Goal: Find specific page/section: Find specific page/section

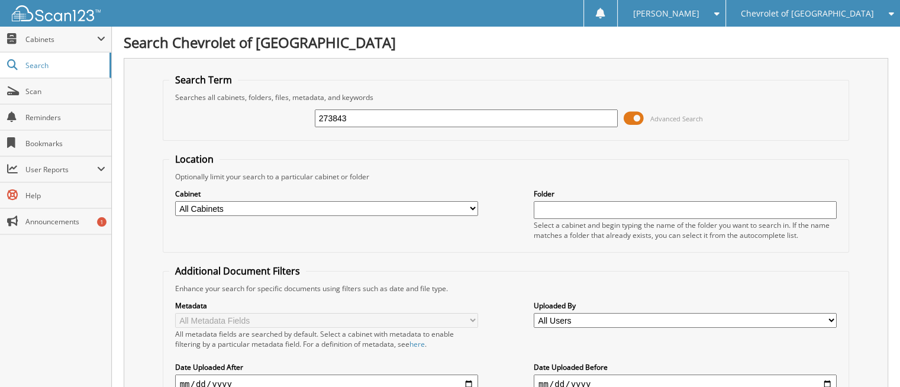
click at [355, 113] on input "273843" at bounding box center [466, 118] width 303 height 18
click at [357, 112] on input "273843" at bounding box center [466, 118] width 303 height 18
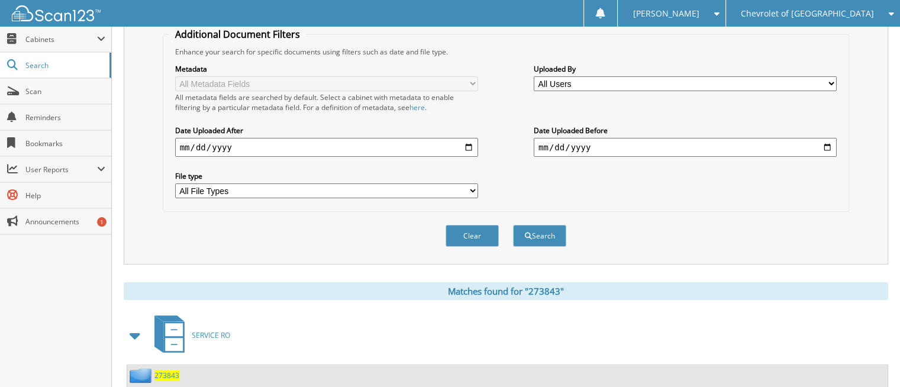
scroll to position [391, 0]
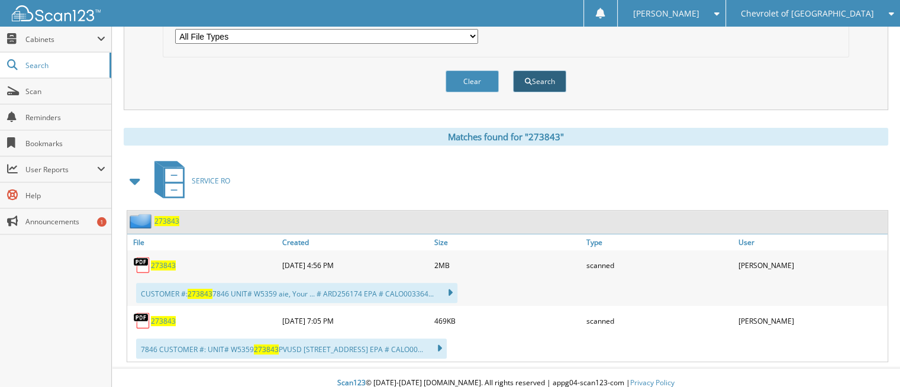
type input "293027"
click at [542, 70] on button "Search" at bounding box center [539, 81] width 53 height 22
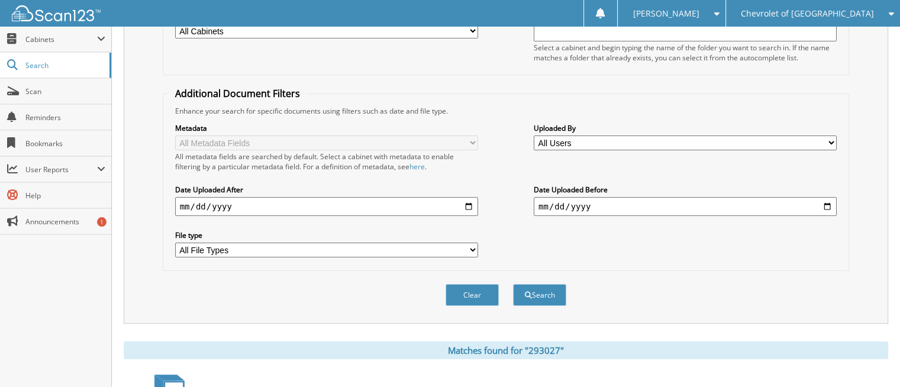
scroll to position [355, 0]
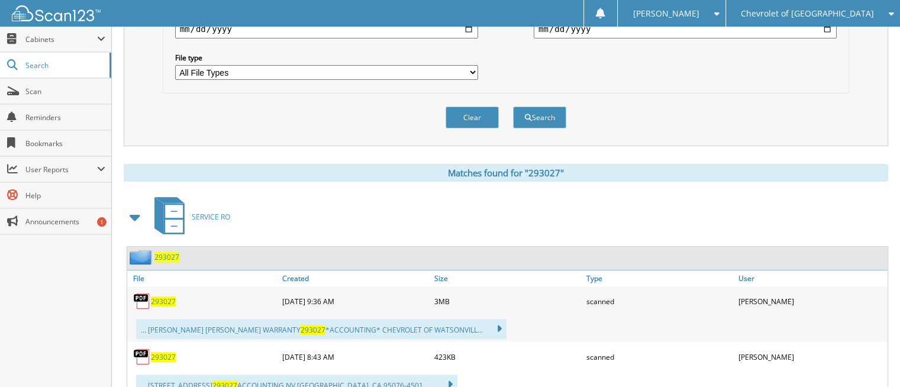
click at [162, 296] on span "293027" at bounding box center [163, 301] width 25 height 10
